Goal: Browse casually

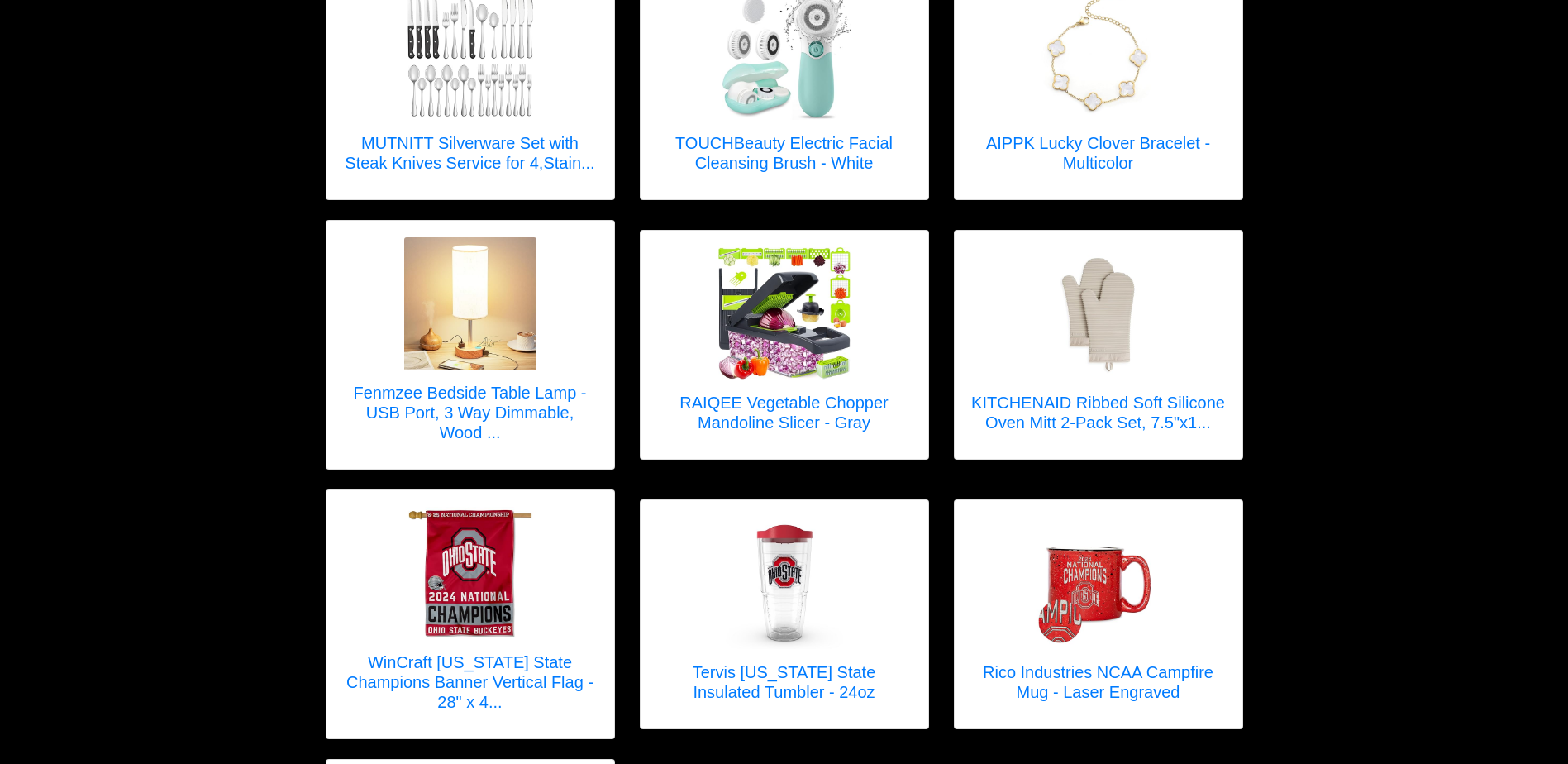
scroll to position [1883, 0]
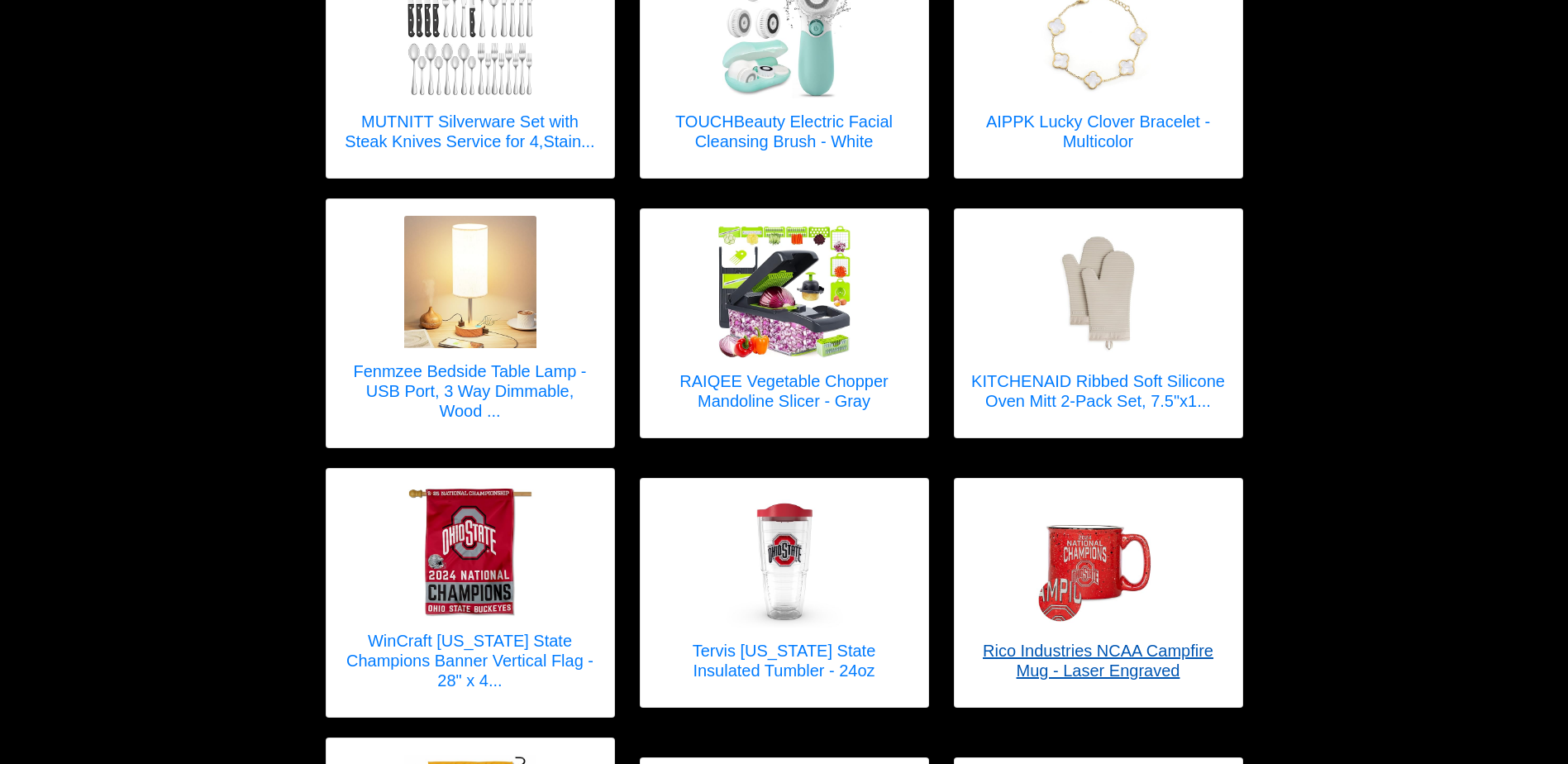
click at [1157, 648] on h5 "Rico Industries NCAA Campfire Mug - Laser Engraved" at bounding box center [1098, 660] width 255 height 40
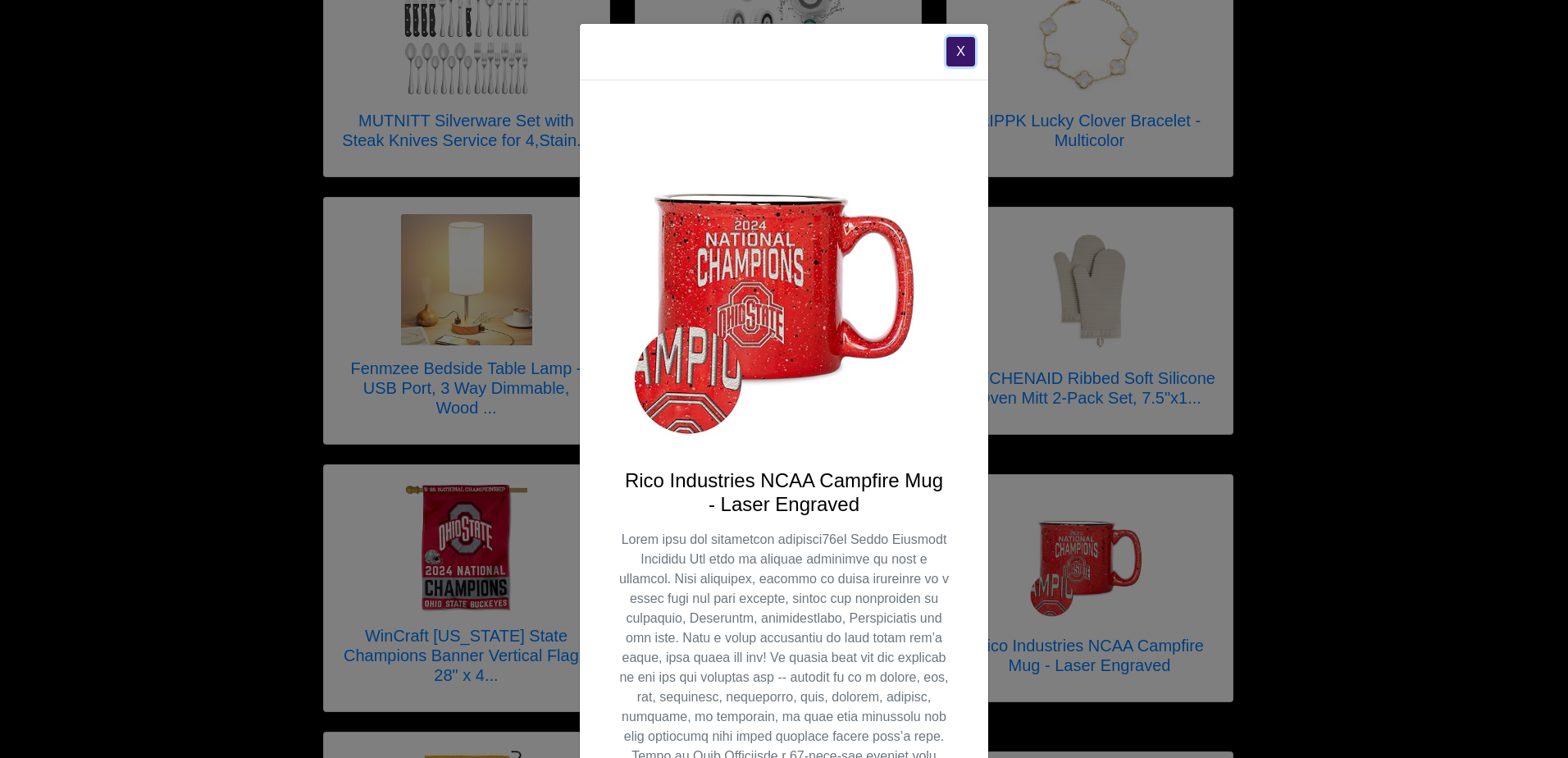
click at [954, 53] on button "X" at bounding box center [960, 52] width 29 height 30
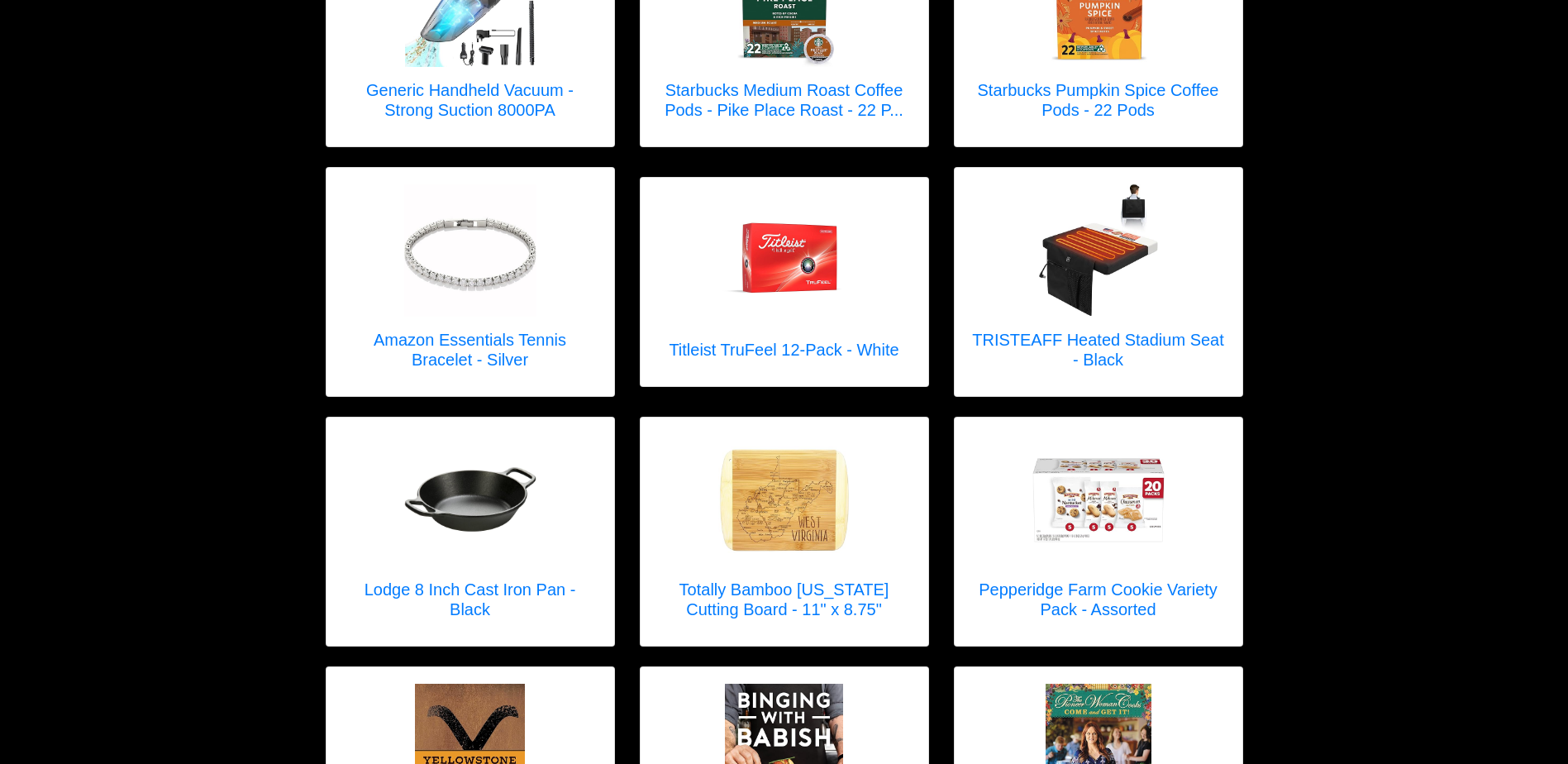
scroll to position [3524, 0]
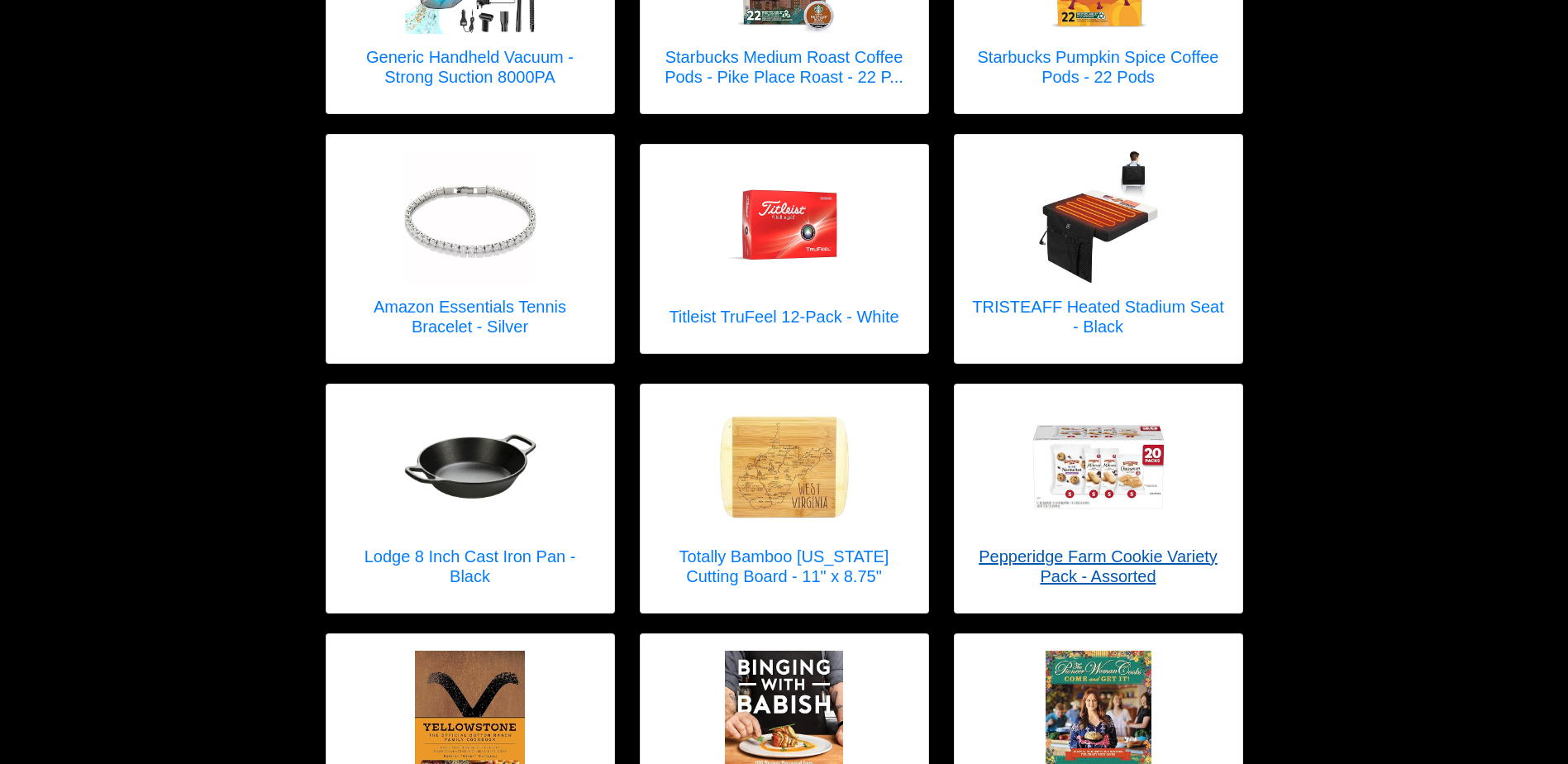
click at [1126, 546] on h5 "Pepperidge Farm Cookie Variety Pack - Assorted" at bounding box center [1098, 566] width 255 height 40
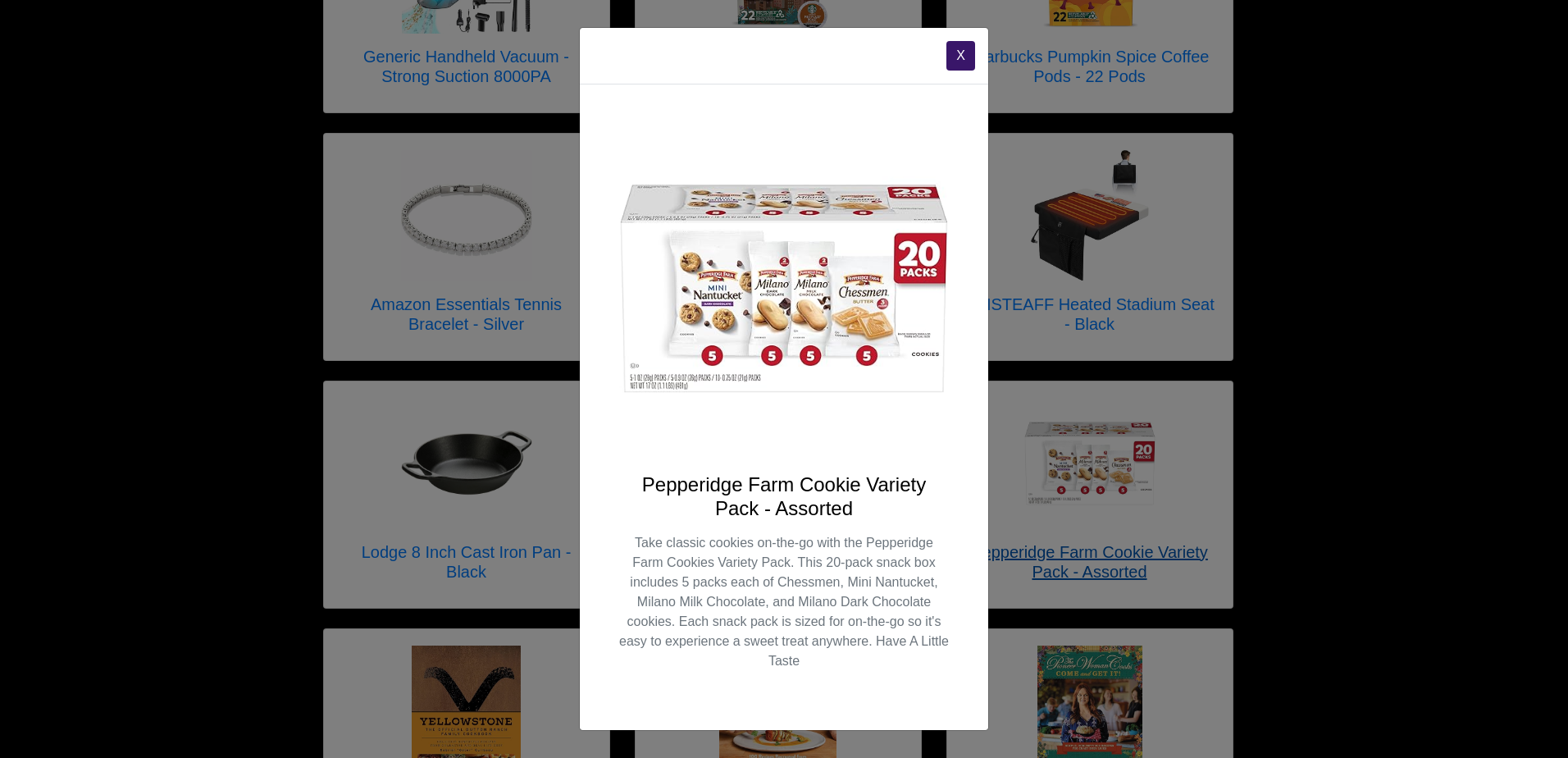
click at [1117, 507] on div "X Pepperidge Farm Cookie Variety Pack - Assorted Take classic cookies on-the-go…" at bounding box center [784, 379] width 1568 height 758
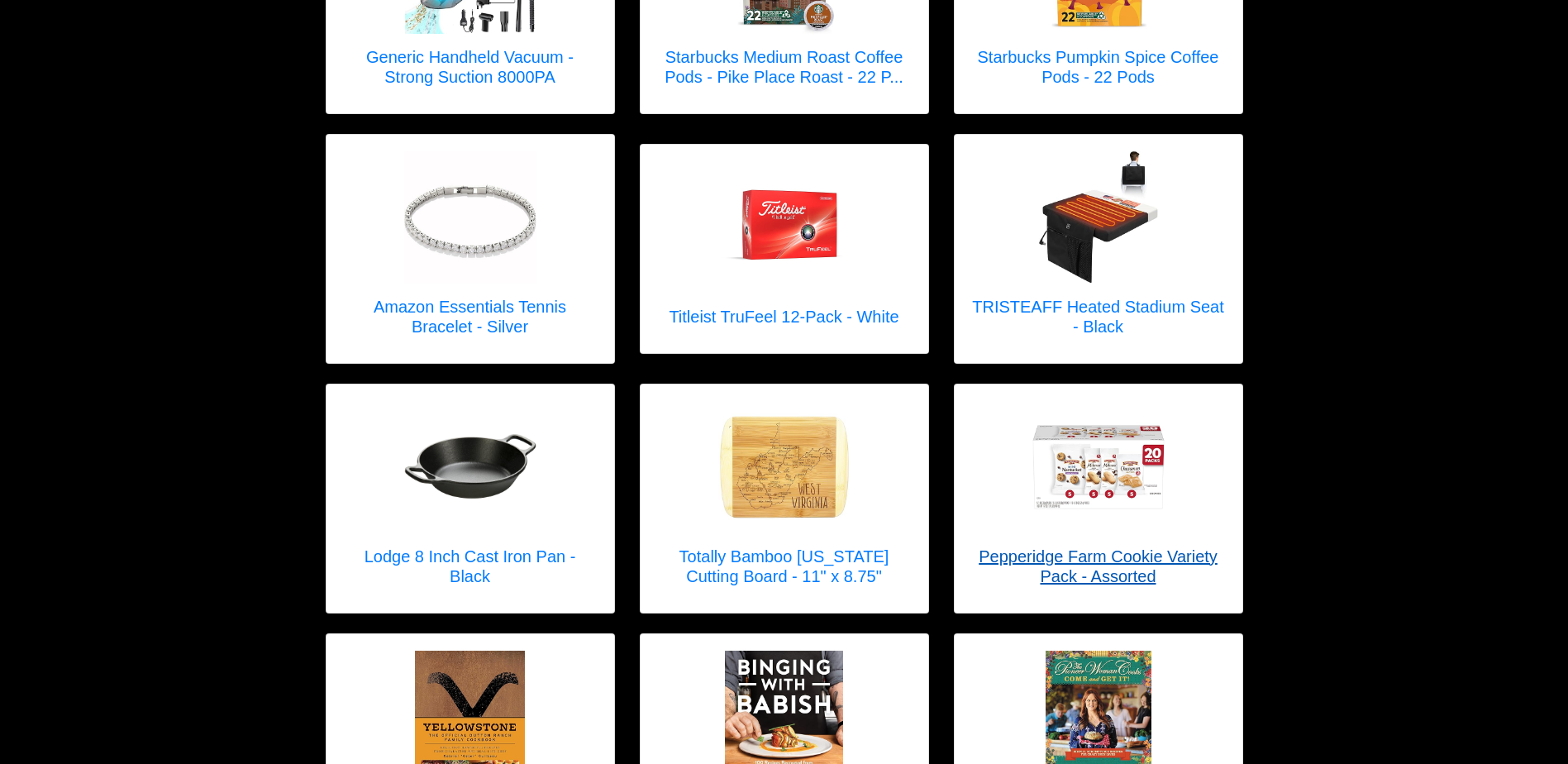
click at [1126, 546] on h5 "Pepperidge Farm Cookie Variety Pack - Assorted" at bounding box center [1098, 566] width 255 height 40
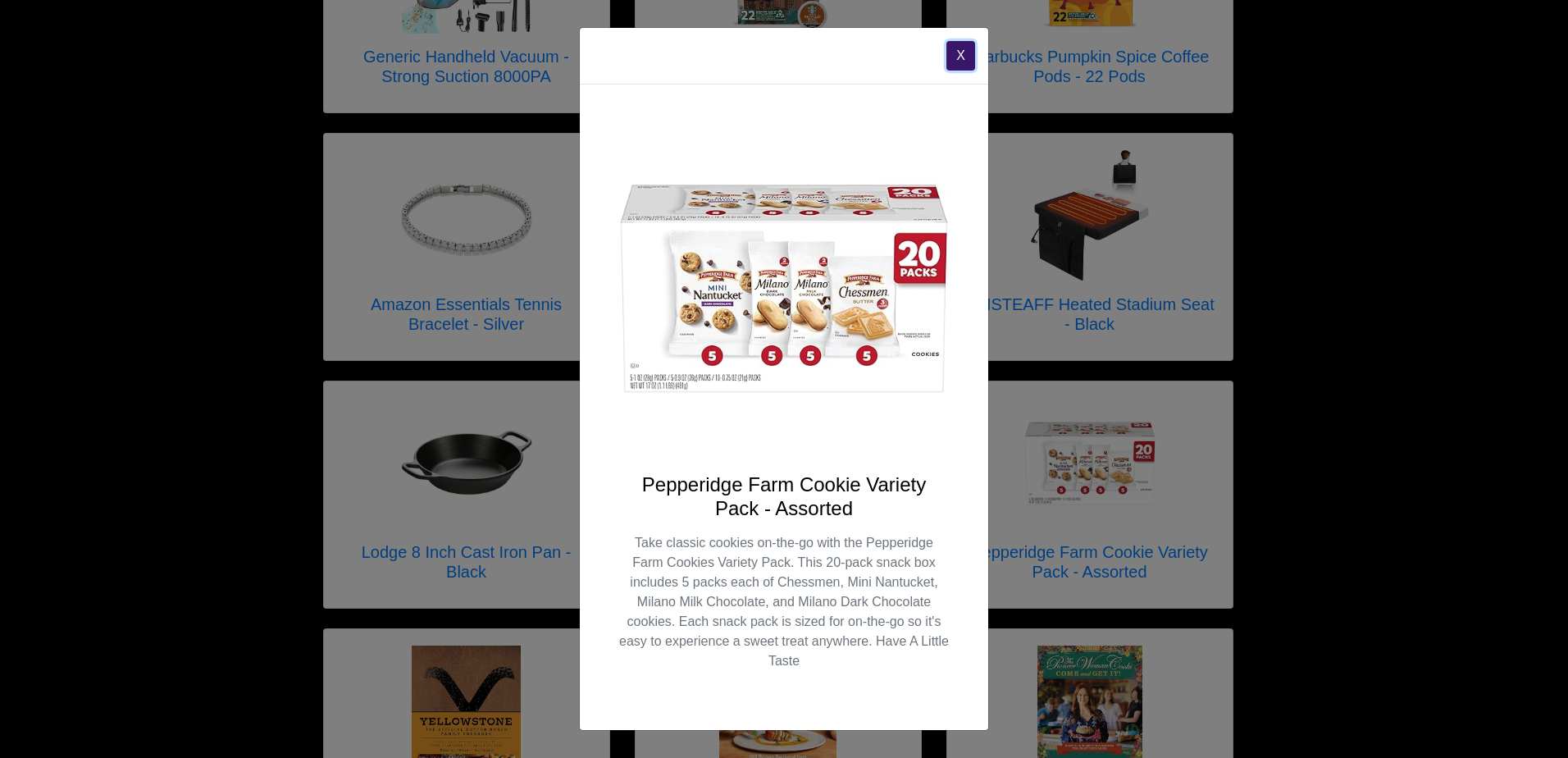
click at [959, 55] on button "X" at bounding box center [960, 56] width 29 height 30
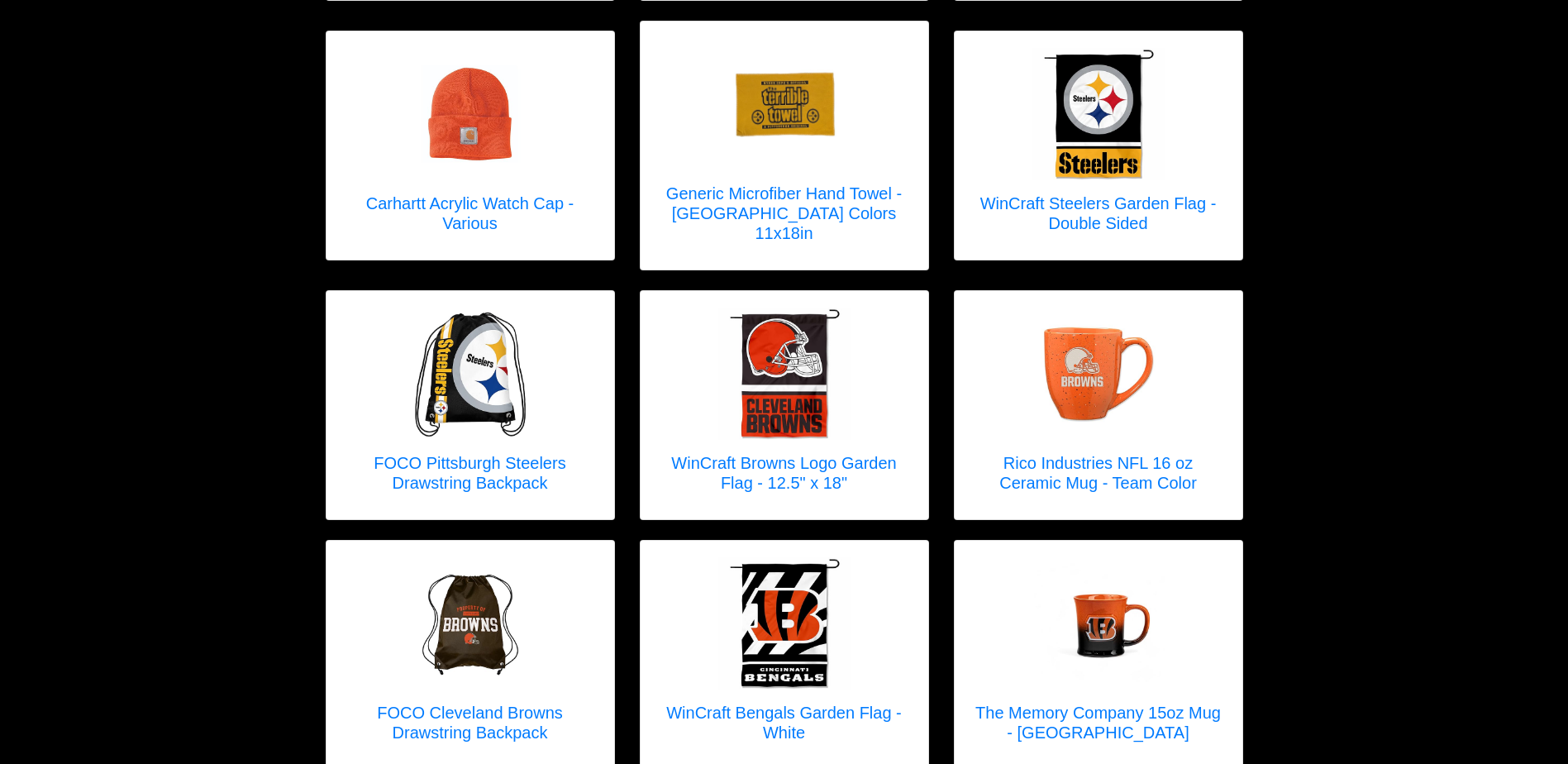
scroll to position [4702, 0]
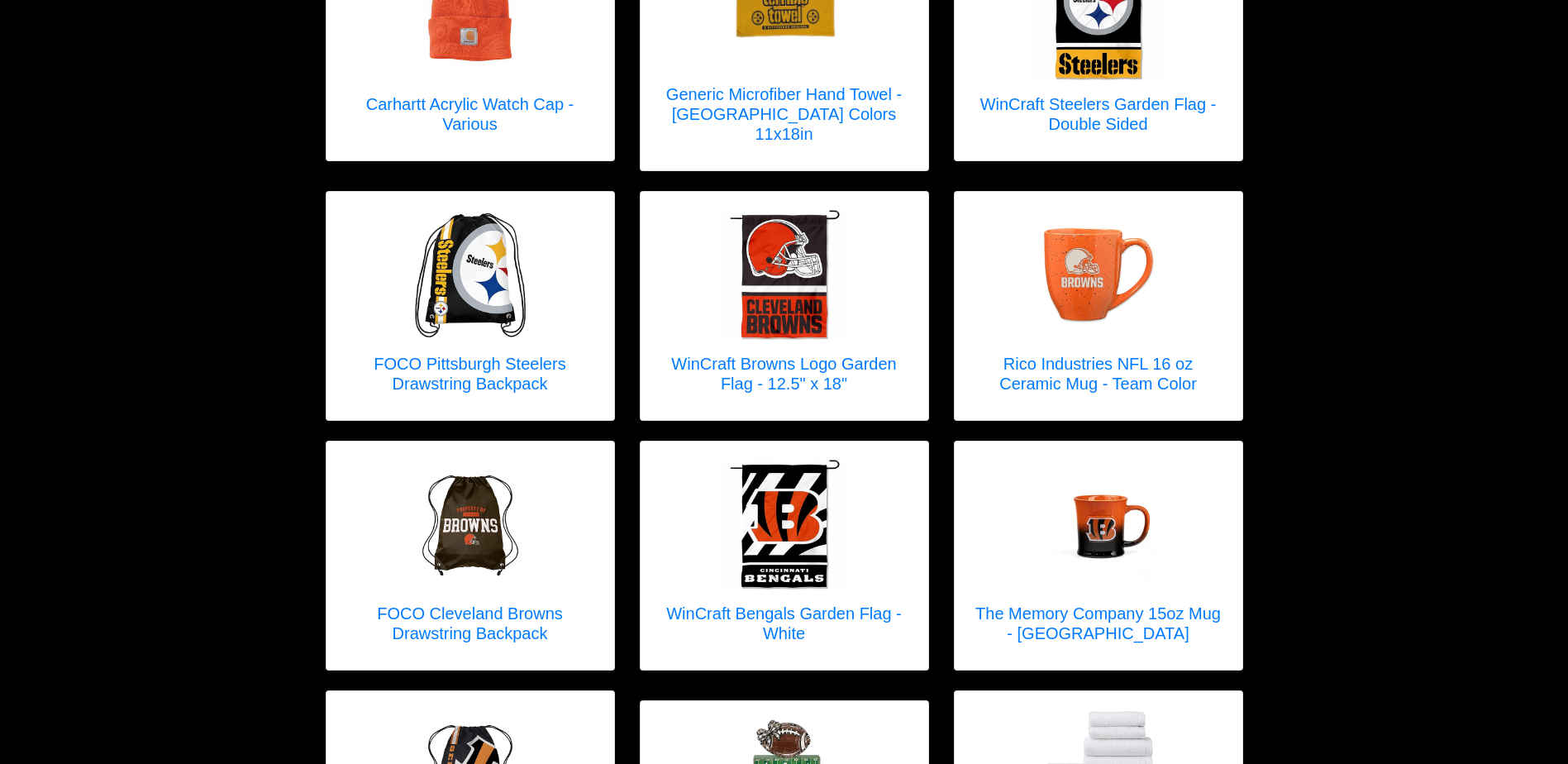
scroll to position [4801, 0]
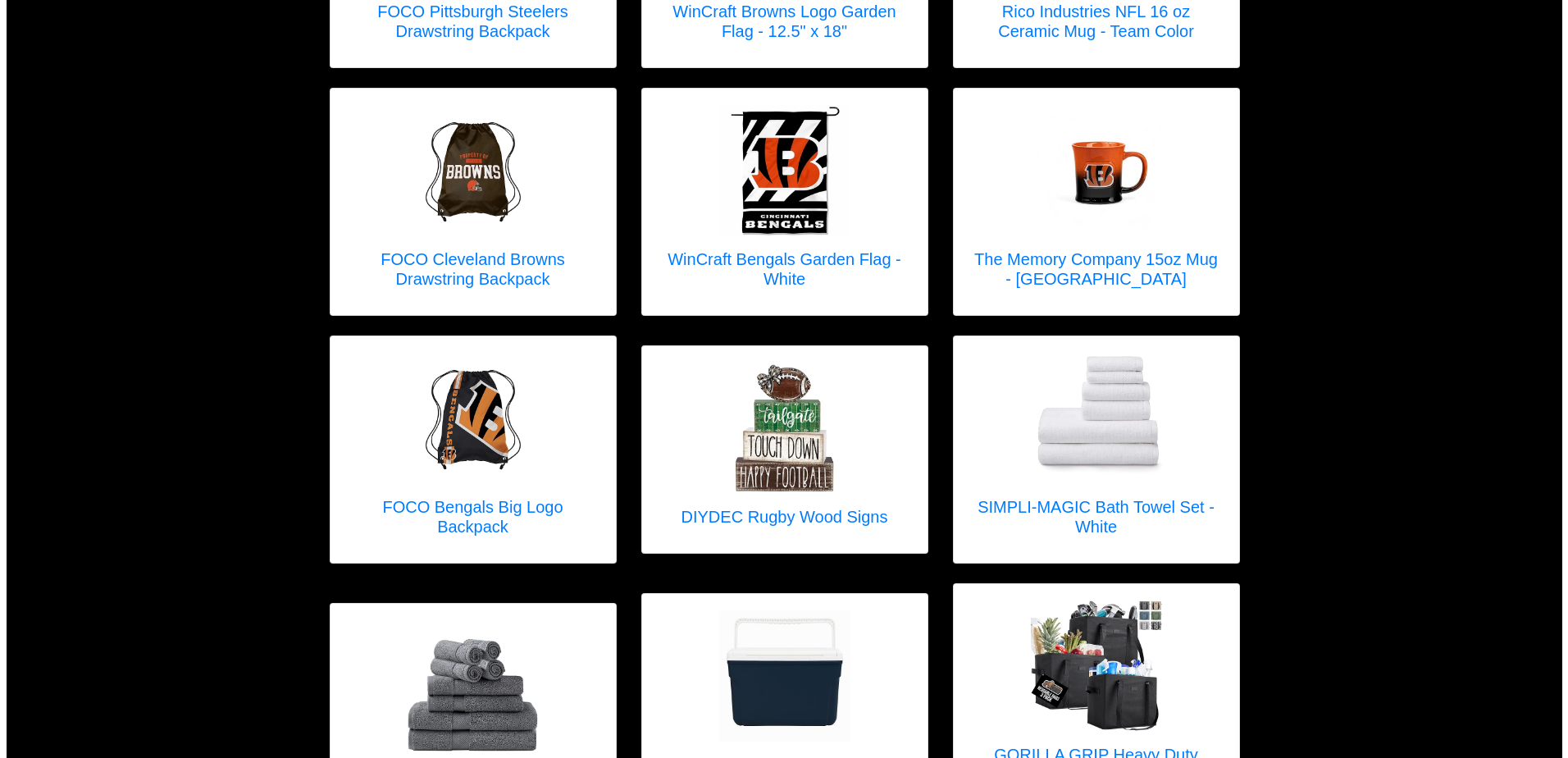
scroll to position [5120, 0]
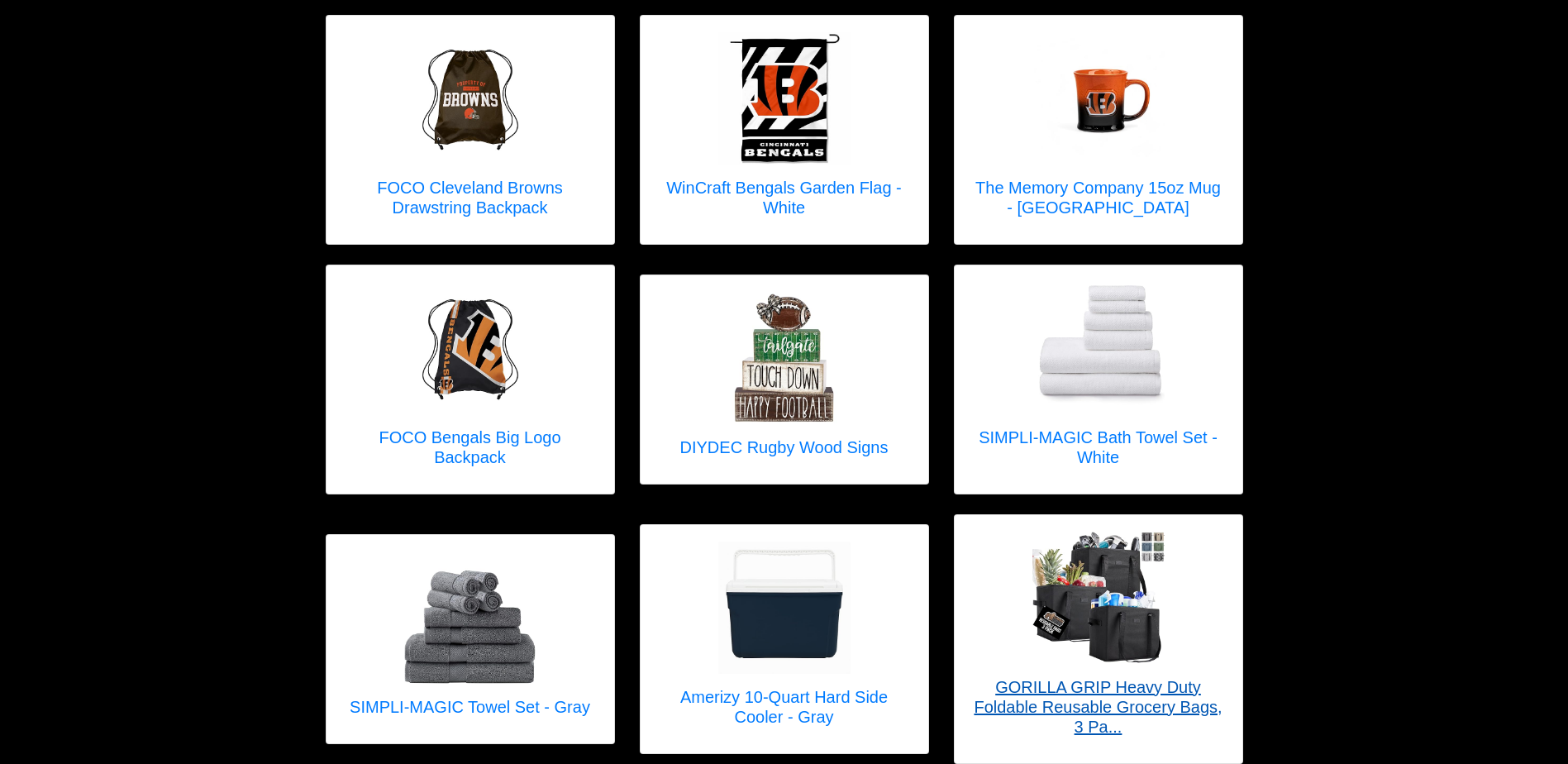
click at [1085, 677] on h5 "GORILLA GRIP Heavy Duty Foldable Reusable Grocery Bags, 3 Pa..." at bounding box center [1098, 707] width 255 height 60
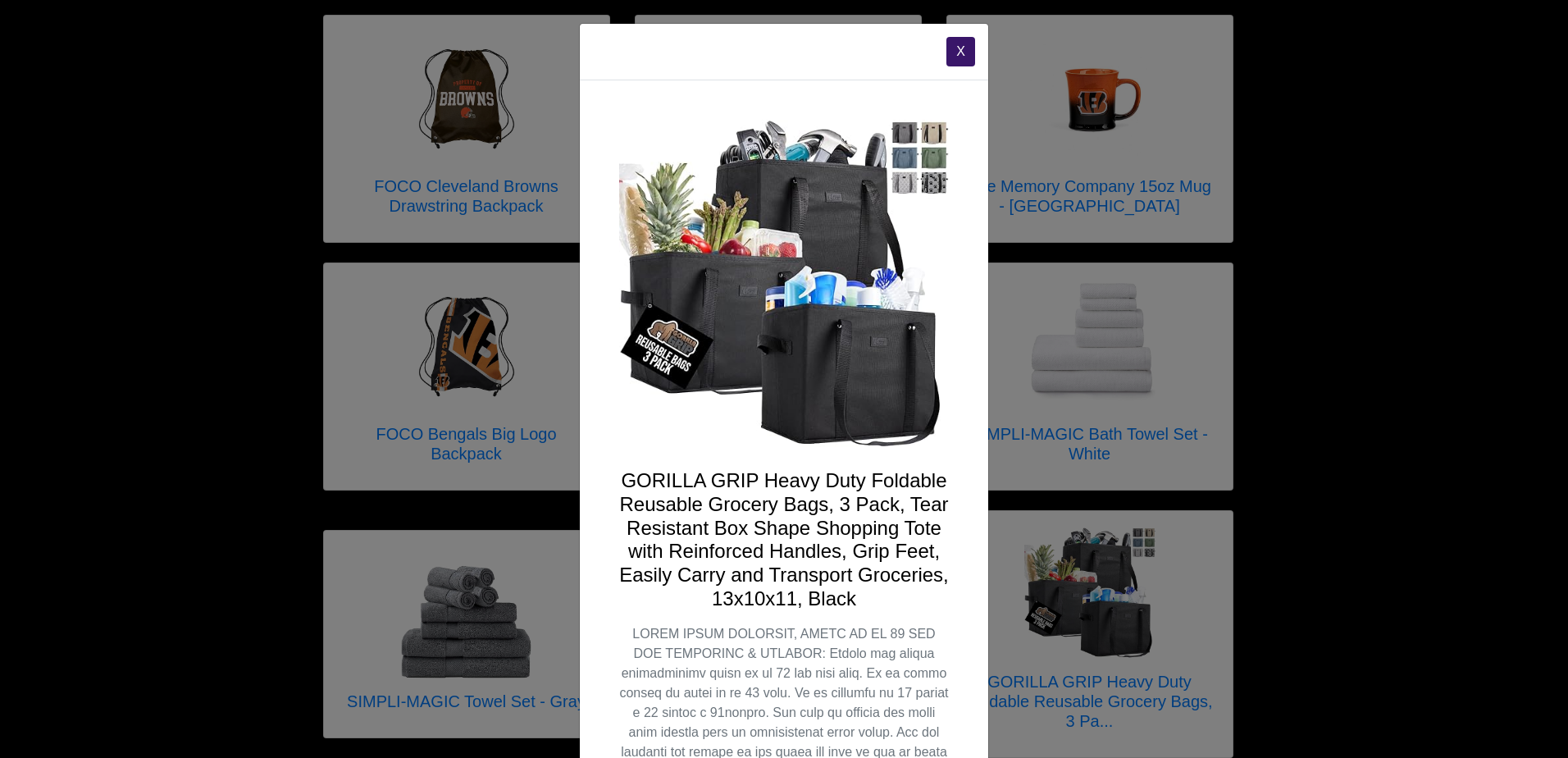
click at [894, 128] on img at bounding box center [784, 284] width 330 height 330
click at [930, 131] on img at bounding box center [784, 284] width 330 height 330
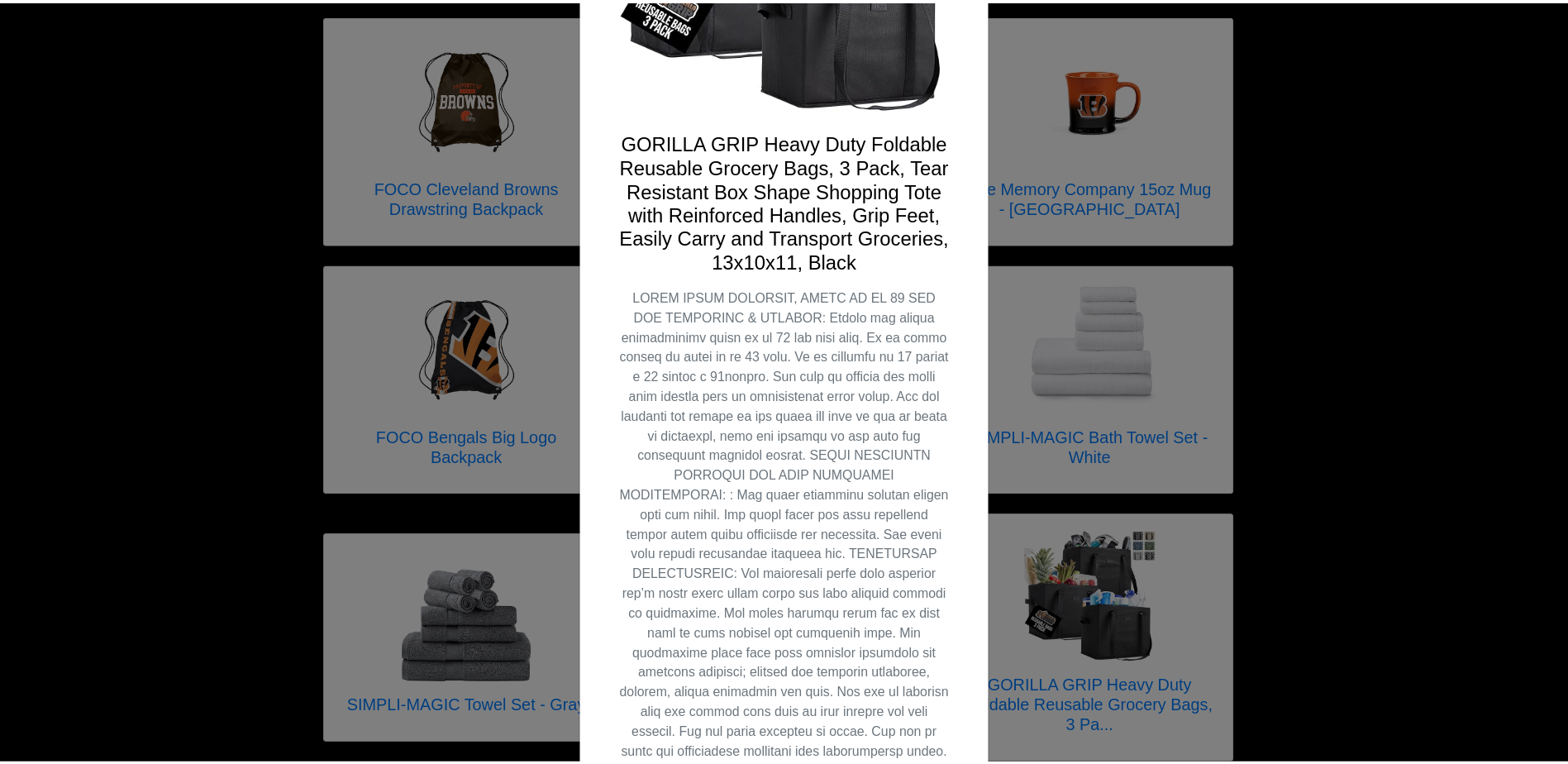
scroll to position [375, 0]
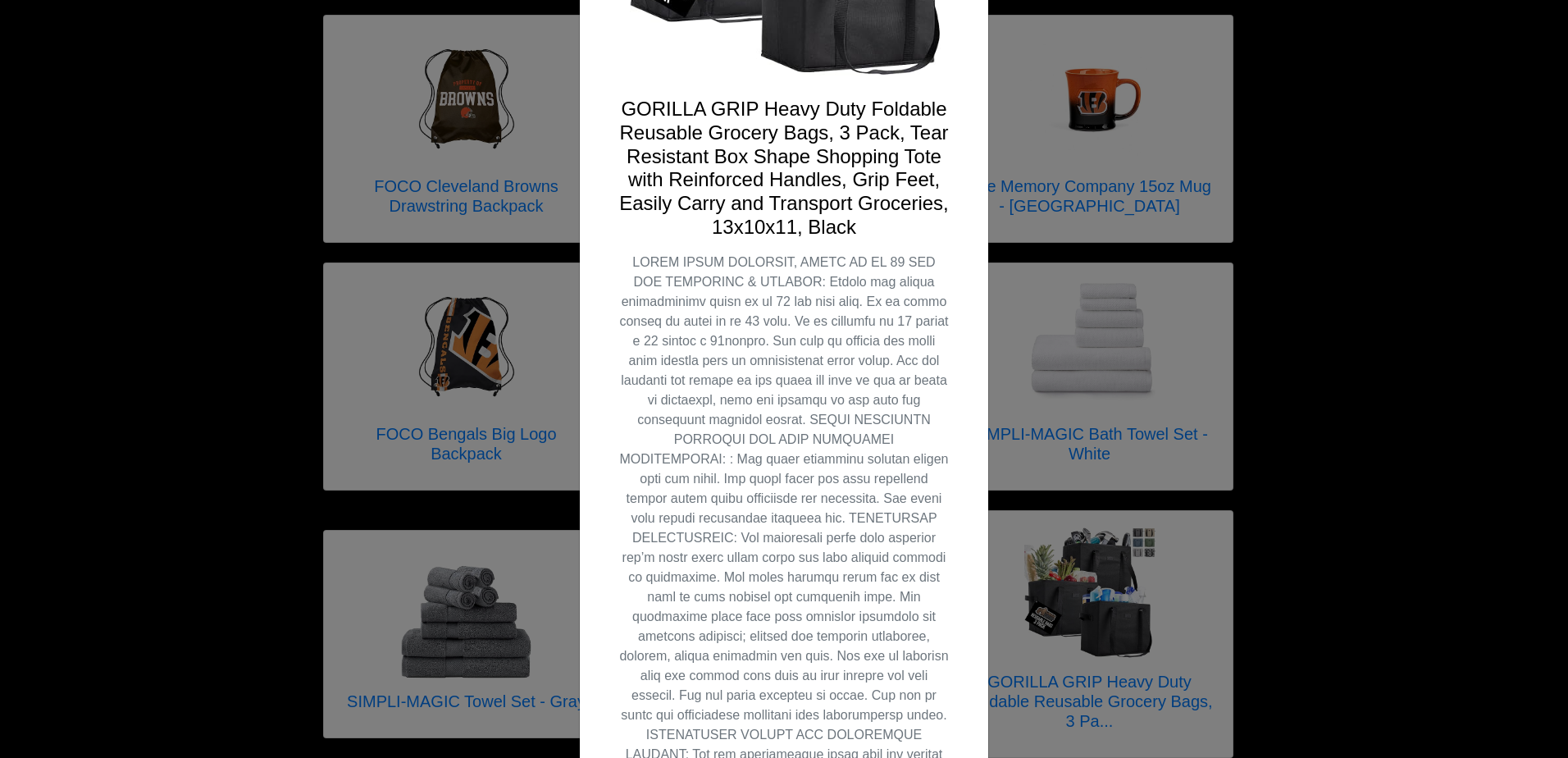
click at [1554, 751] on div "X GORILLA GRIP Heavy Duty Foldable Reusable Grocery Bags, 3 Pack, Tear Resistan…" at bounding box center [784, 379] width 1568 height 758
